Goal: Transaction & Acquisition: Purchase product/service

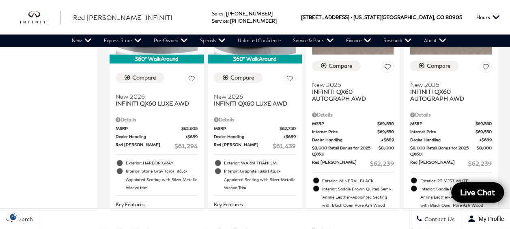
scroll to position [584, 0]
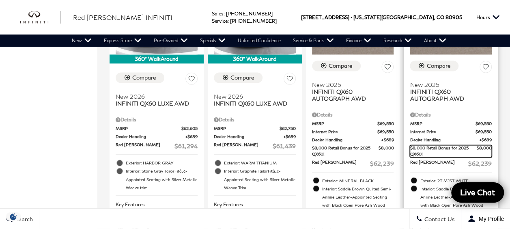
click at [452, 145] on span "$8,000 Retail Bonus for 2025 QX60!" at bounding box center [443, 151] width 67 height 12
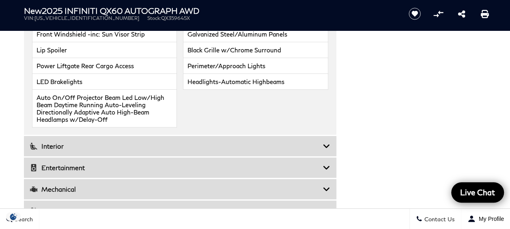
scroll to position [1475, 0]
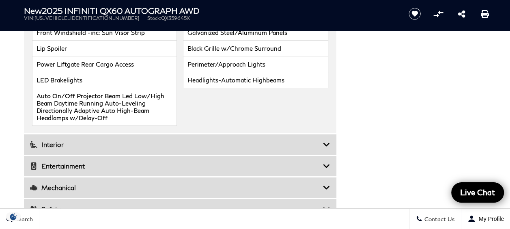
click at [329, 140] on icon at bounding box center [326, 144] width 7 height 8
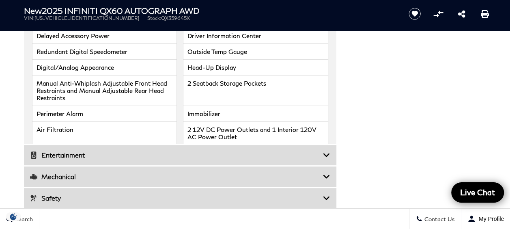
scroll to position [1664, 0]
click at [324, 150] on icon at bounding box center [326, 154] width 7 height 8
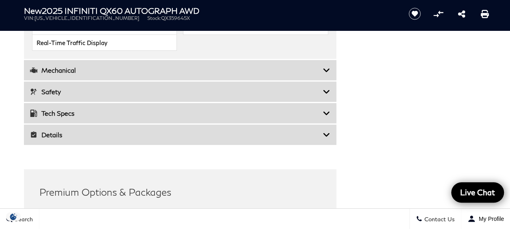
scroll to position [1364, 0]
click at [328, 130] on icon at bounding box center [326, 134] width 7 height 8
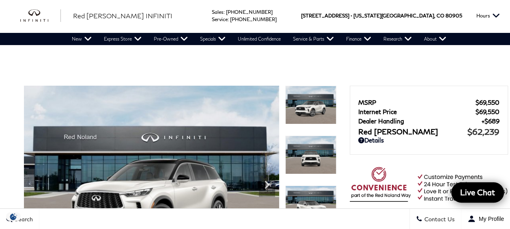
scroll to position [0, 0]
